Goal: Find specific page/section: Find specific page/section

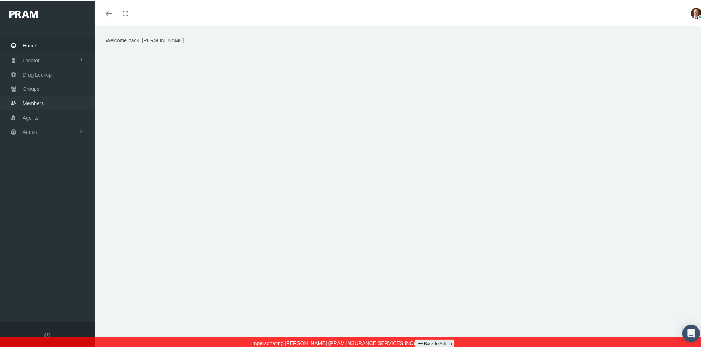
click at [44, 95] on span "Members" at bounding box center [33, 102] width 21 height 14
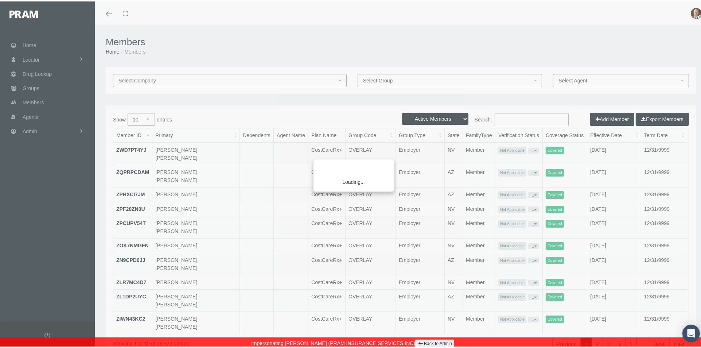
click at [38, 83] on div "Loading..." at bounding box center [350, 174] width 701 height 348
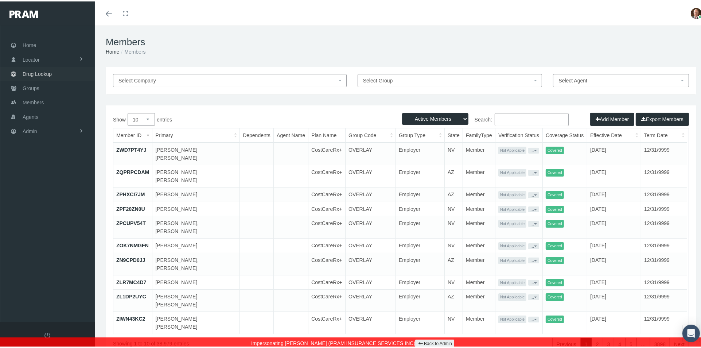
click at [40, 68] on span "Drug Lookup" at bounding box center [37, 73] width 29 height 14
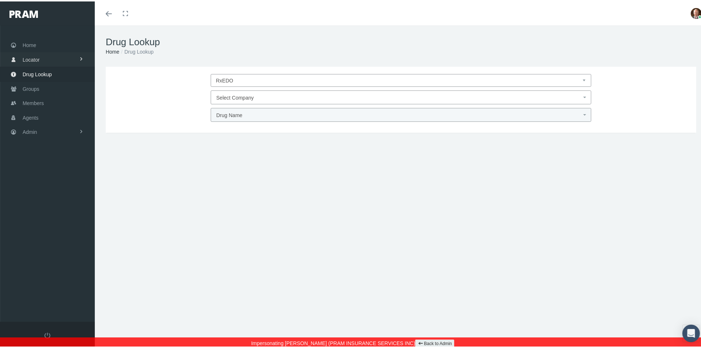
click at [32, 57] on span "Locator" at bounding box center [31, 58] width 17 height 14
click at [24, 146] on span "Agents" at bounding box center [31, 145] width 16 height 14
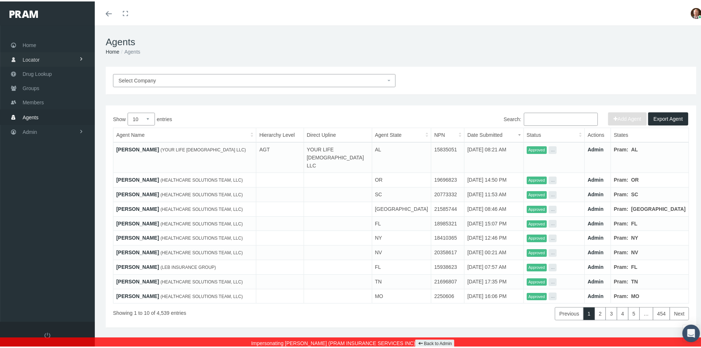
click at [47, 54] on link "Locator" at bounding box center [47, 58] width 95 height 14
click at [44, 44] on link "Home" at bounding box center [47, 43] width 95 height 14
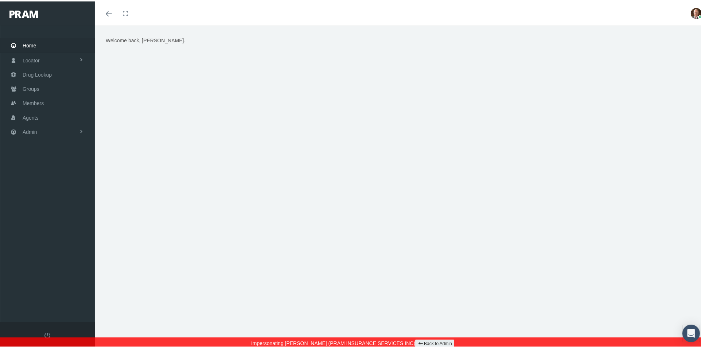
click at [109, 10] on icon "Toggle menubar" at bounding box center [109, 12] width 6 height 4
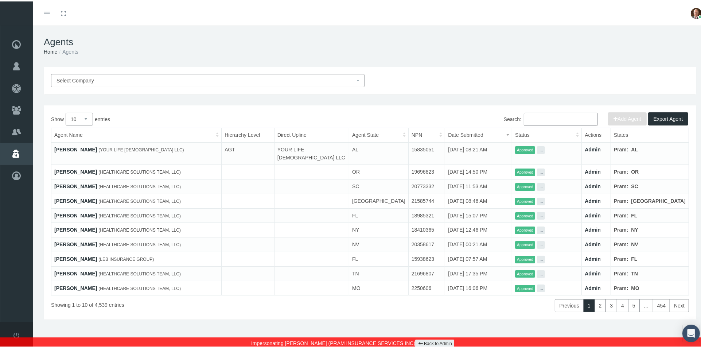
click at [190, 77] on span "Select Company" at bounding box center [205, 79] width 298 height 8
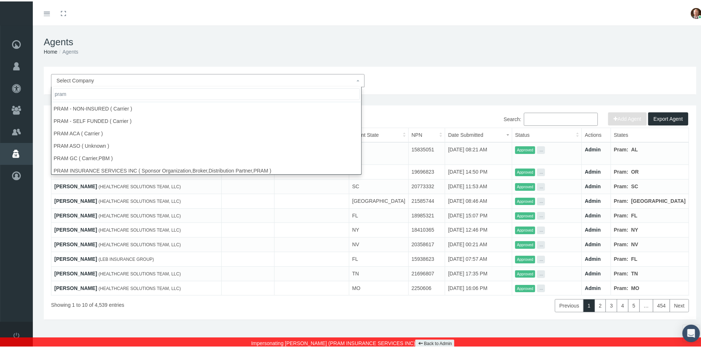
scroll to position [63, 0]
type input "pram"
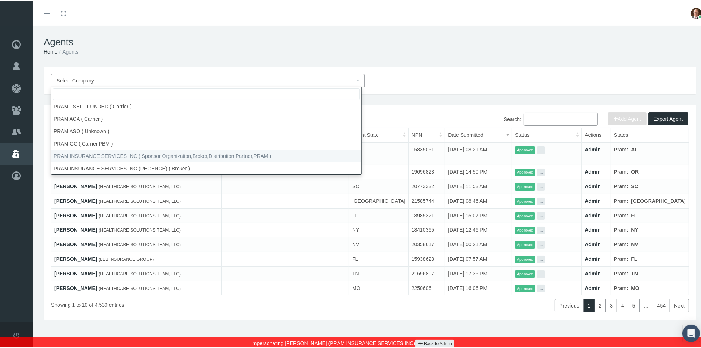
select select "53"
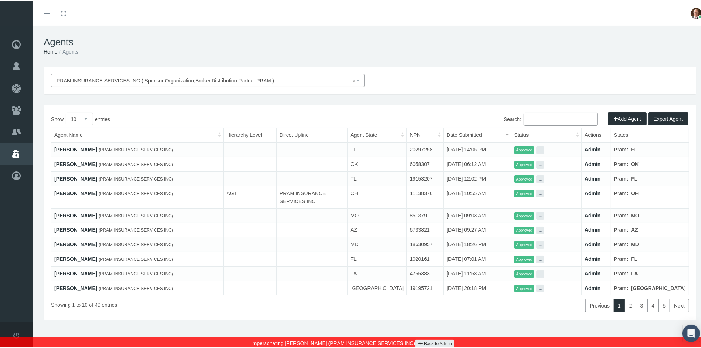
click at [74, 148] on link "[PERSON_NAME]" at bounding box center [75, 148] width 43 height 6
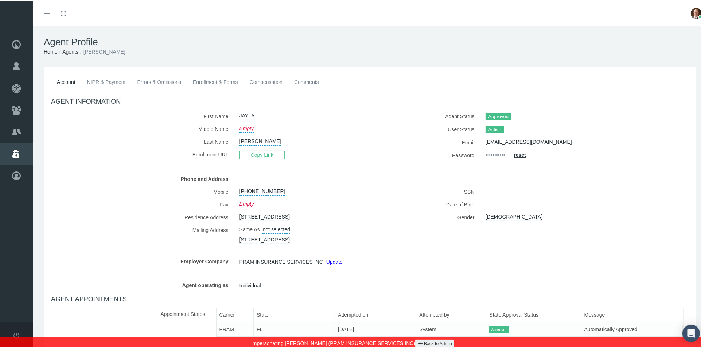
click at [100, 81] on link "NIPR & Payment" at bounding box center [106, 81] width 50 height 16
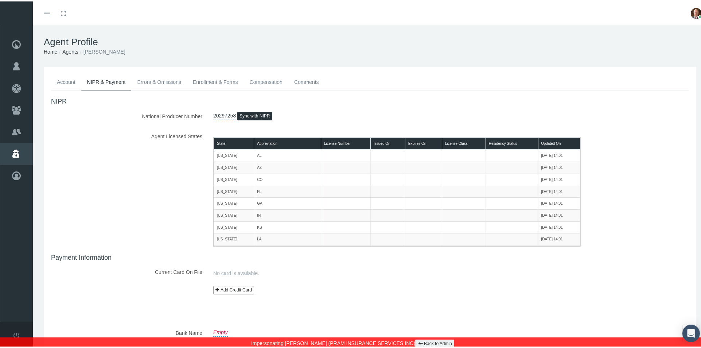
click at [173, 81] on link "Errors & Omissions" at bounding box center [159, 81] width 56 height 16
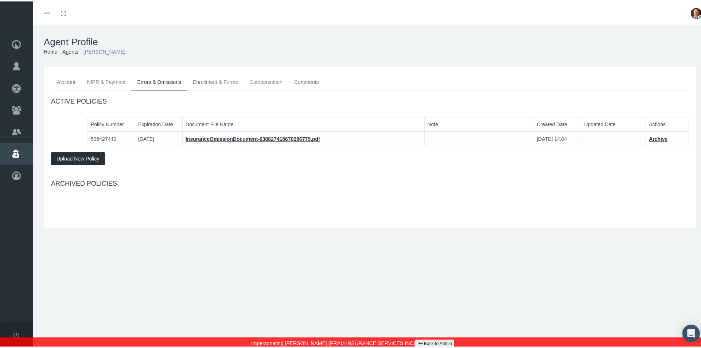
click at [200, 81] on link "Enrollment & Forms" at bounding box center [215, 81] width 57 height 16
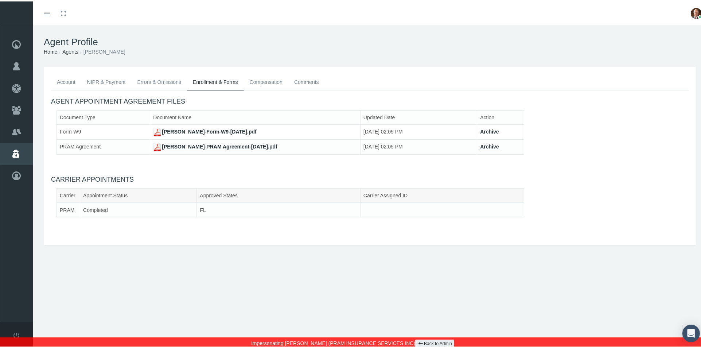
click at [261, 79] on link "Compensation" at bounding box center [266, 81] width 44 height 16
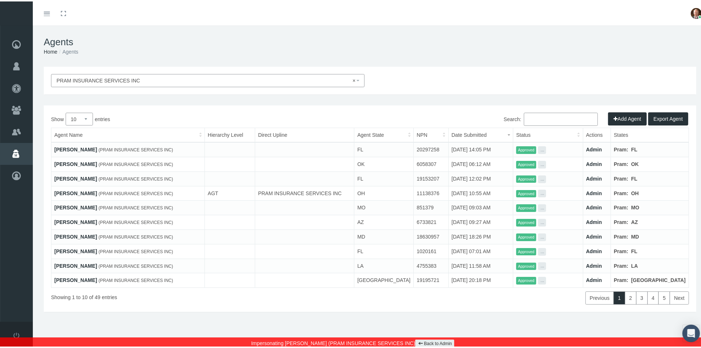
click at [420, 344] on link "Back to Admin" at bounding box center [434, 342] width 39 height 8
